Goal: Task Accomplishment & Management: Use online tool/utility

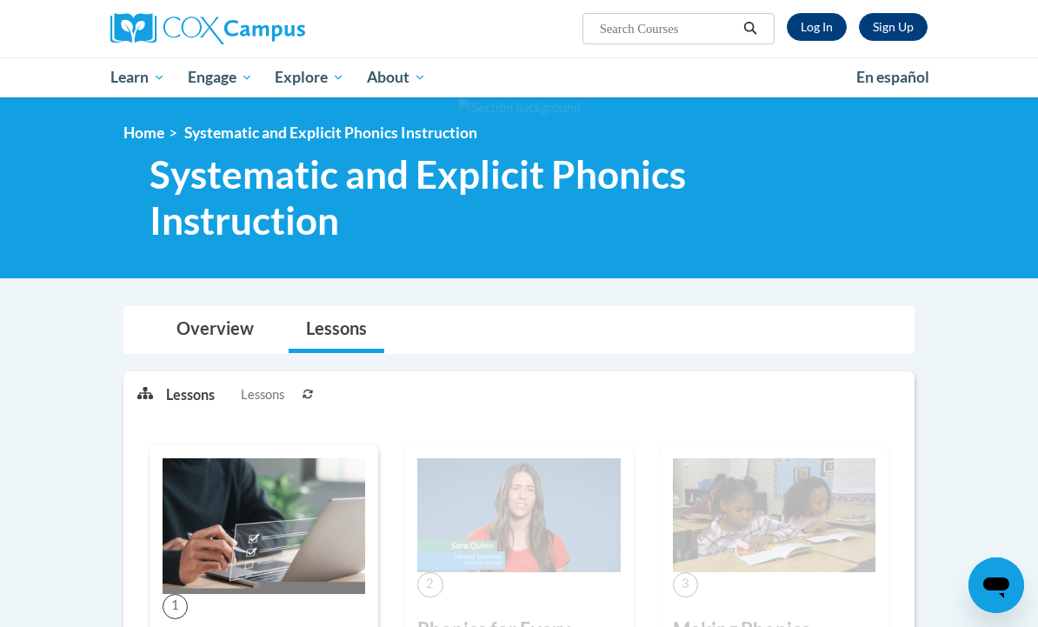
click at [816, 27] on link "Log In" at bounding box center [817, 27] width 60 height 28
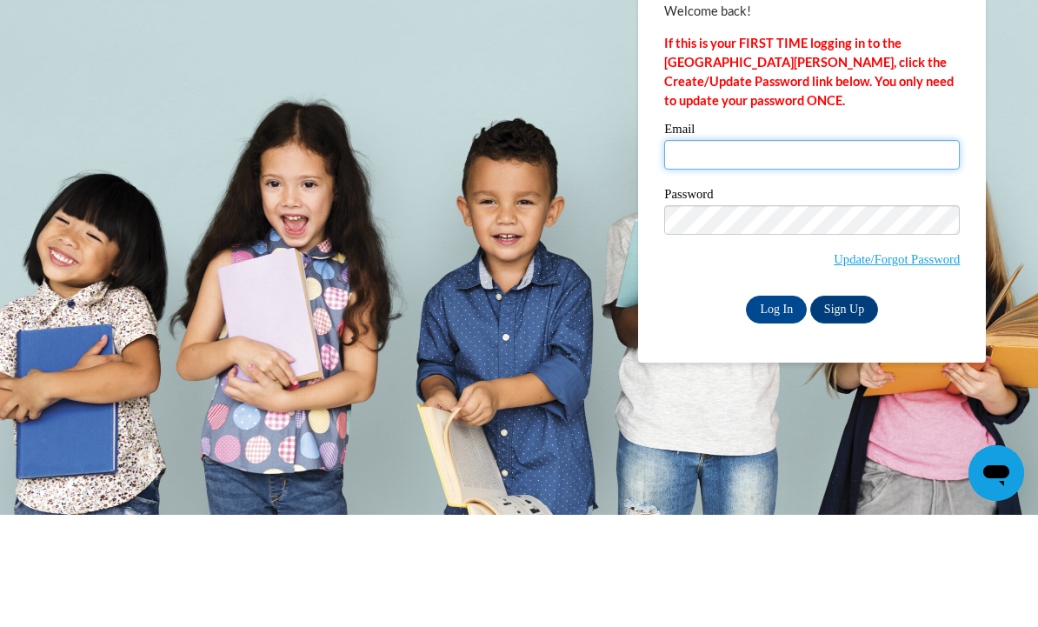
type input "[EMAIL_ADDRESS][DOMAIN_NAME]"
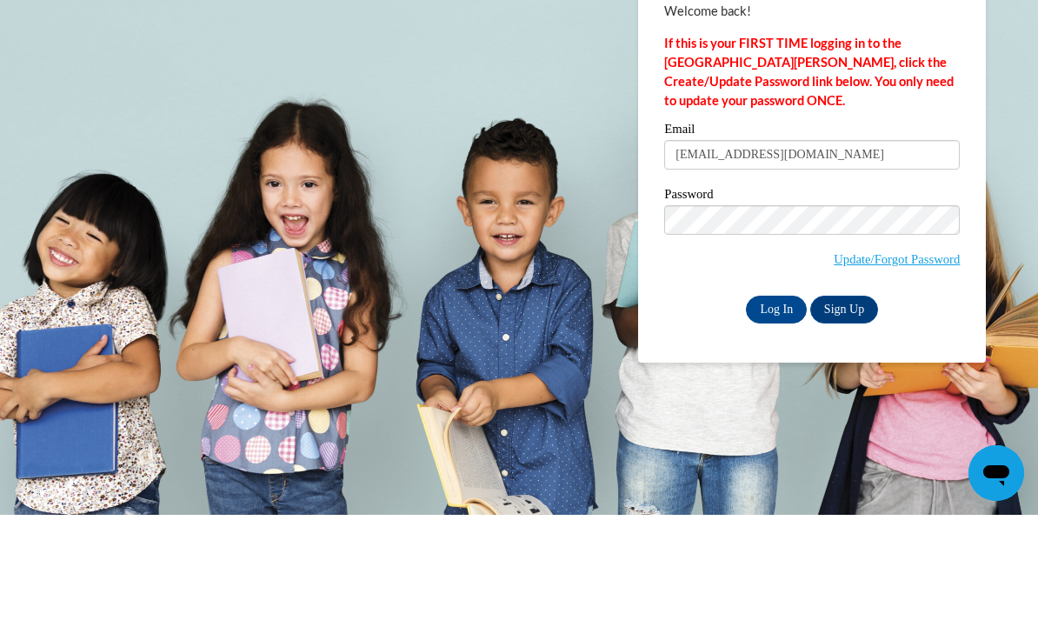
click at [776, 408] on input "Log In" at bounding box center [776, 422] width 61 height 28
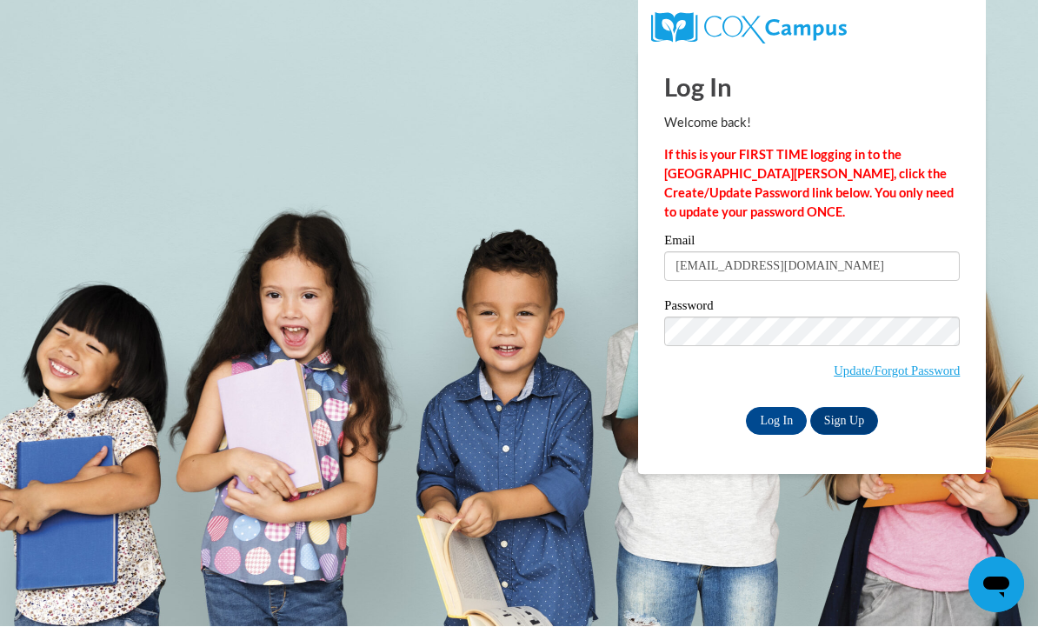
click at [782, 421] on input "Log In" at bounding box center [776, 422] width 61 height 28
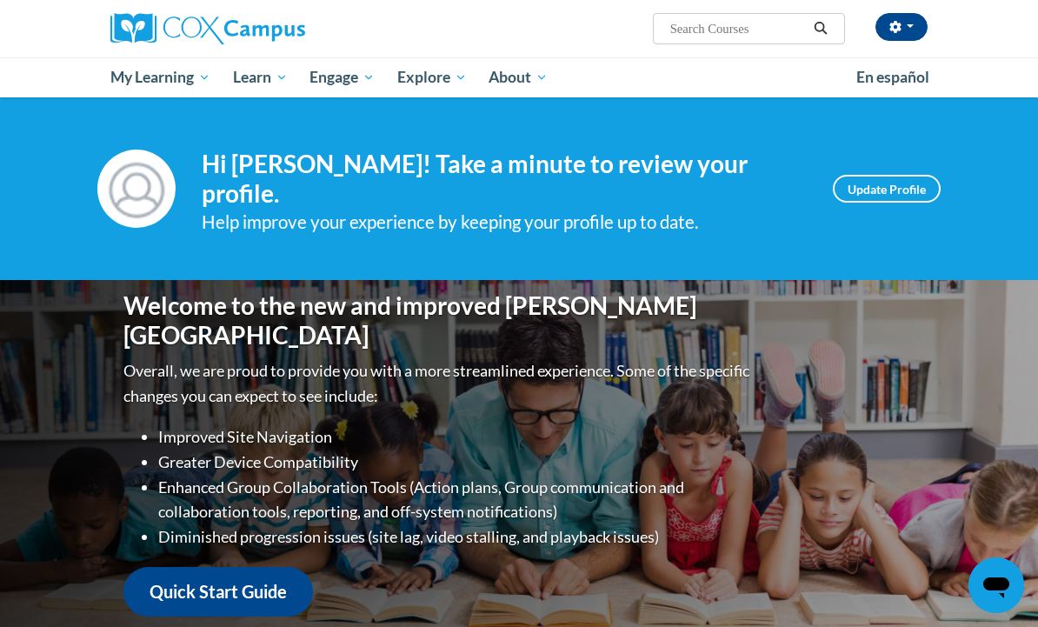
click at [156, 43] on img at bounding box center [207, 28] width 195 height 31
click at [0, 0] on link "My Course Progress" at bounding box center [0, 0] width 0 height 0
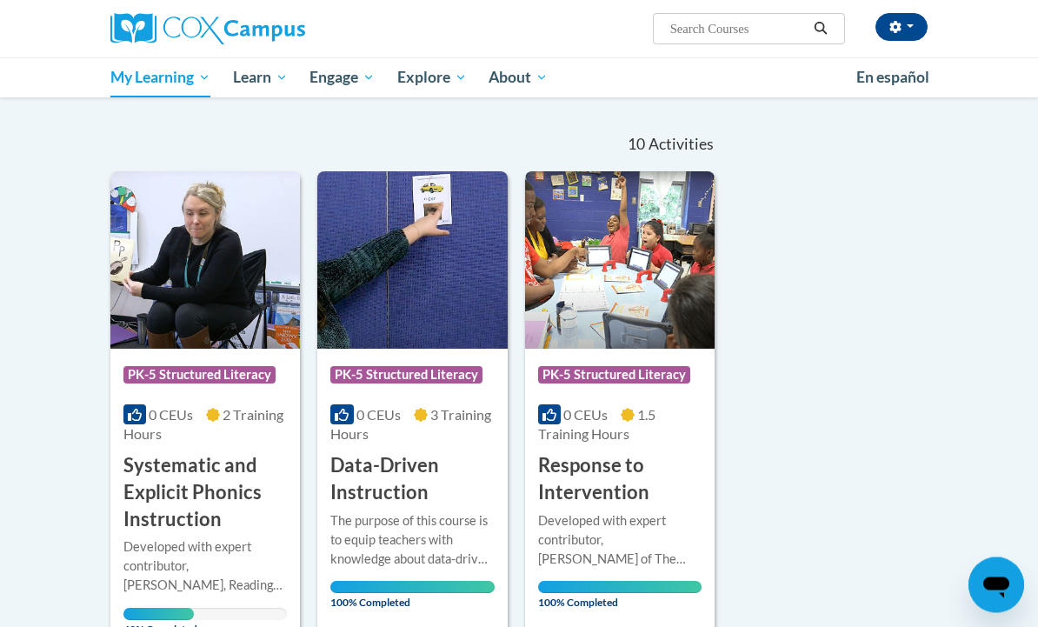
scroll to position [145, 0]
click at [243, 283] on img at bounding box center [205, 259] width 190 height 177
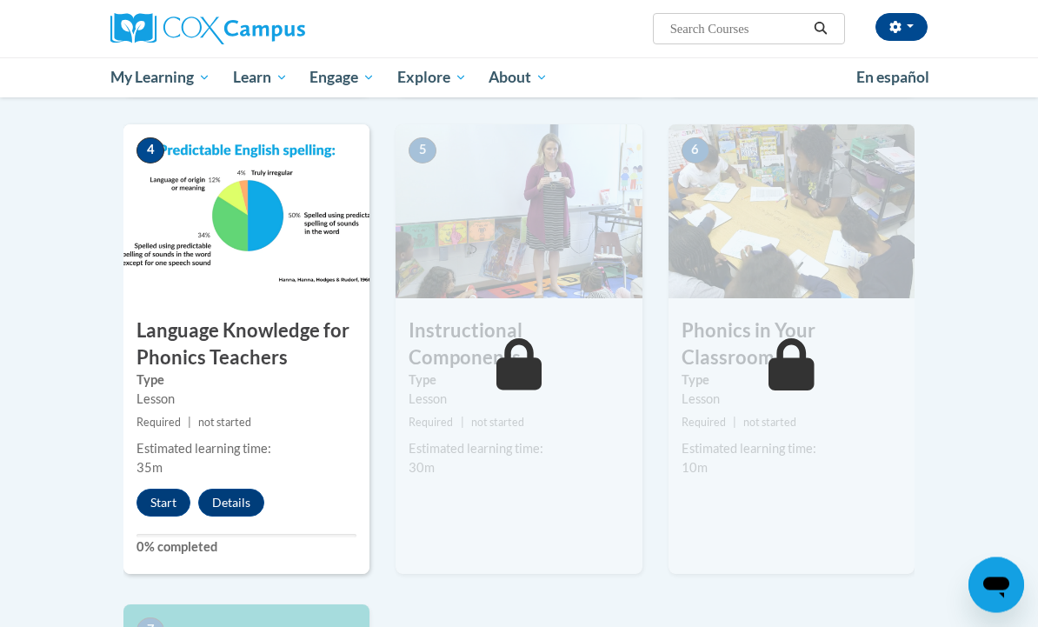
scroll to position [828, 0]
click at [165, 501] on button "Start" at bounding box center [164, 503] width 54 height 28
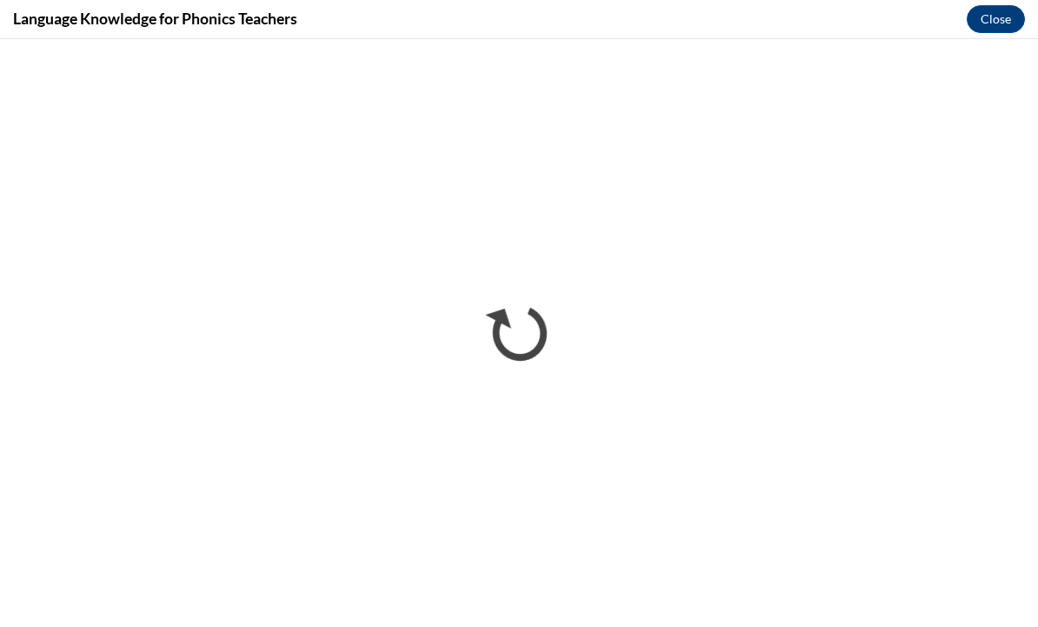
scroll to position [0, 0]
